Goal: Find specific page/section: Find specific page/section

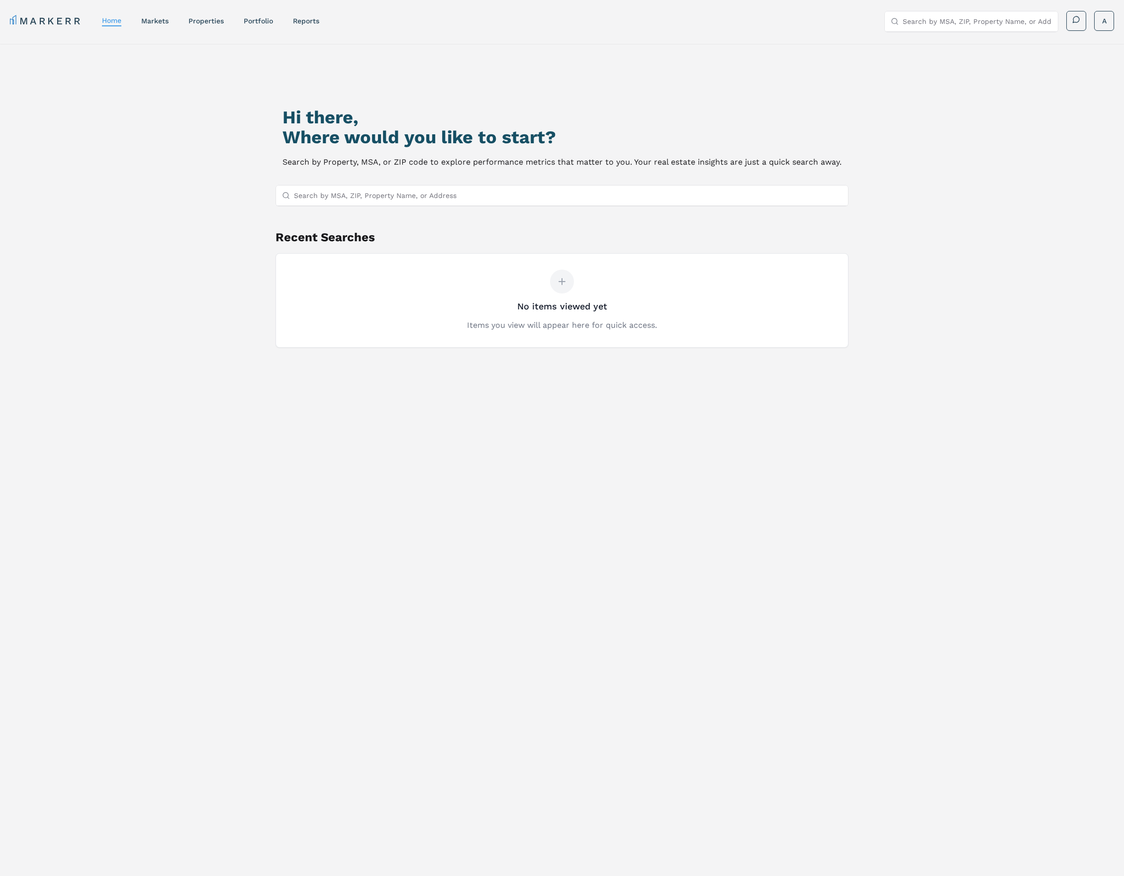
click at [1051, 612] on div "Hi there, Where would you like to start? Search by Property, MSA, or ZIP code t…" at bounding box center [562, 489] width 1124 height 891
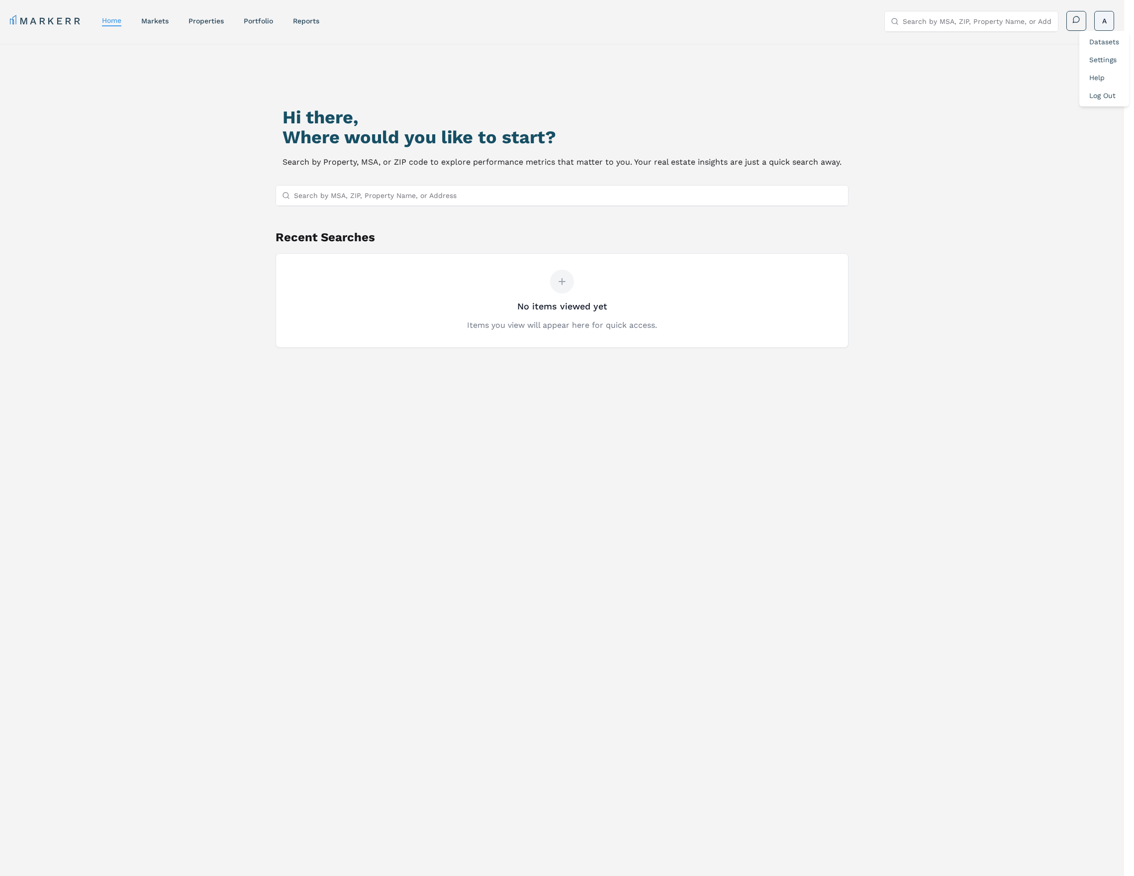
click at [1106, 23] on html "MARKERR home markets properties Portfolio reports Search by MSA, ZIP, Property …" at bounding box center [567, 480] width 1134 height 961
click at [1104, 46] on link "Datasets" at bounding box center [1104, 42] width 30 height 8
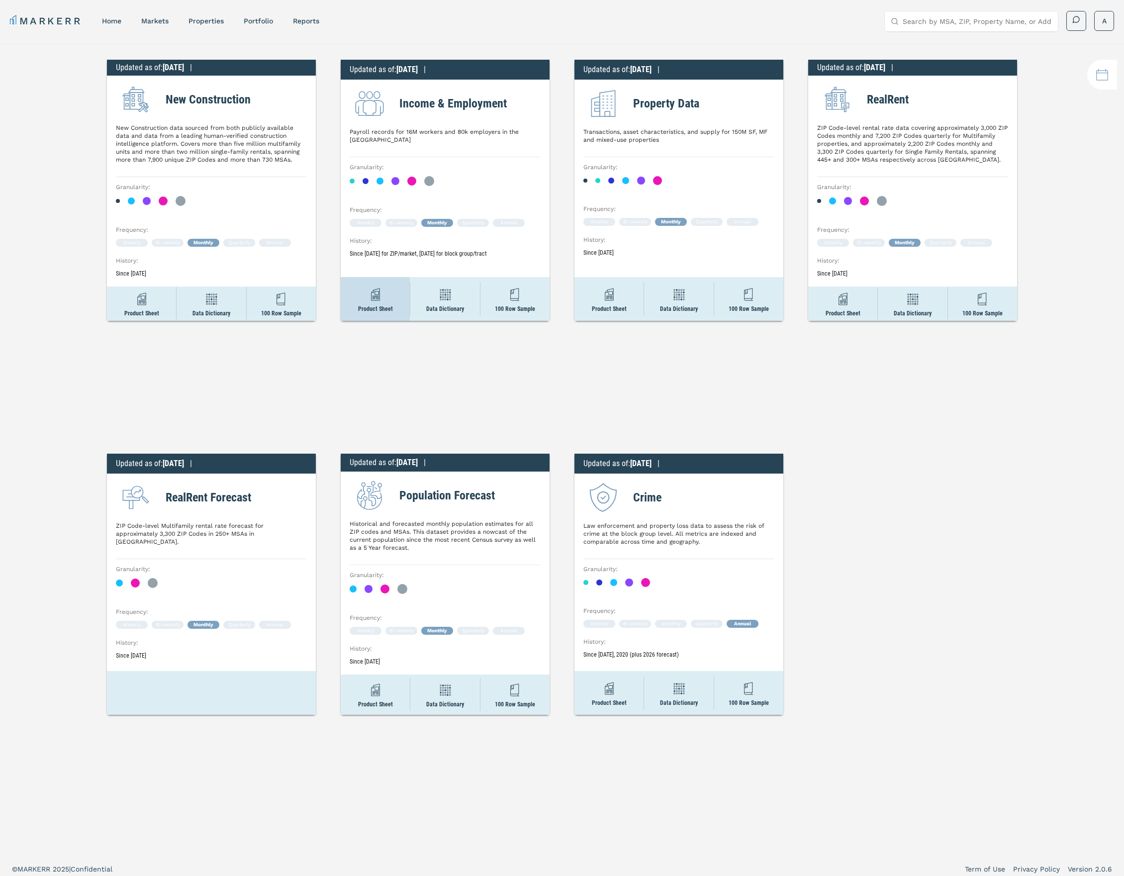
scroll to position [3, 0]
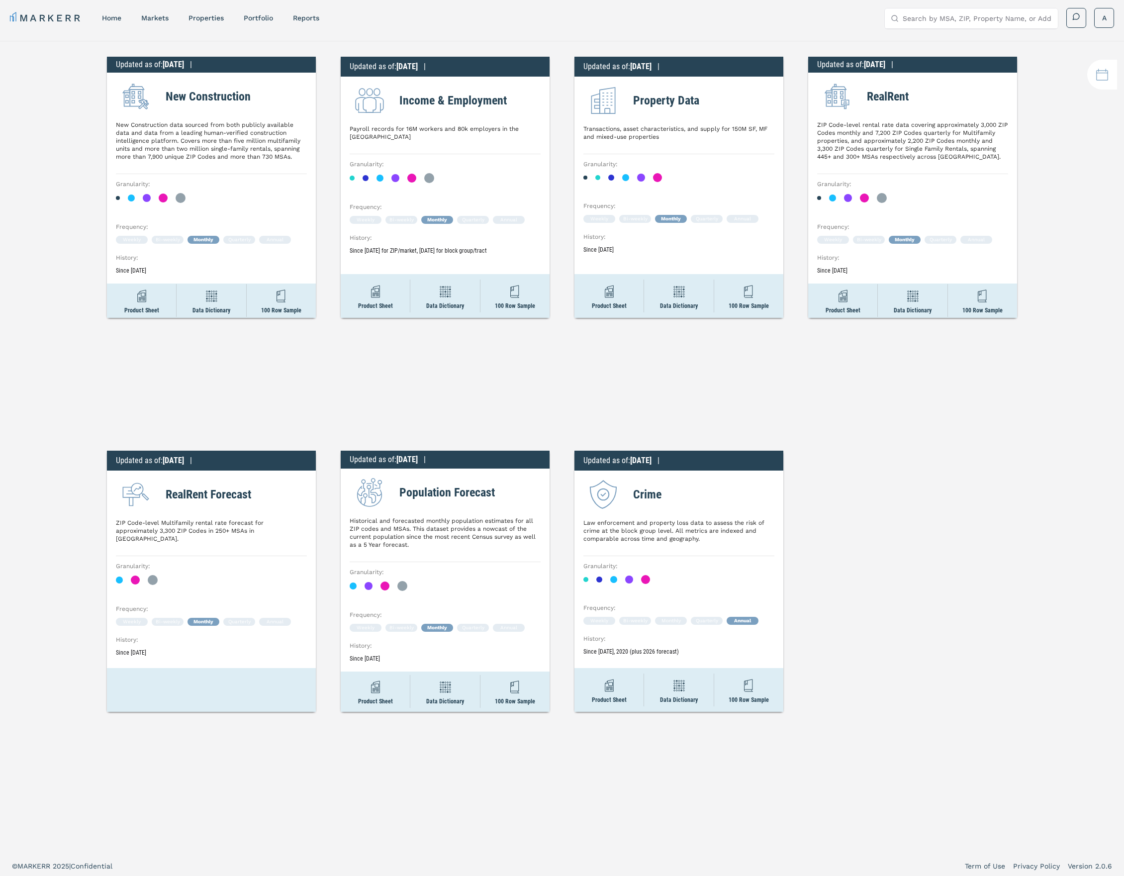
click at [394, 379] on div "Updated as of : [DATE] | New Construction New Construction data sourced from bo…" at bounding box center [562, 434] width 1124 height 786
click at [72, 312] on div "Updated as of : [DATE] | New Construction New Construction data sourced from bo…" at bounding box center [562, 434] width 1124 height 786
